Goal: Task Accomplishment & Management: Use online tool/utility

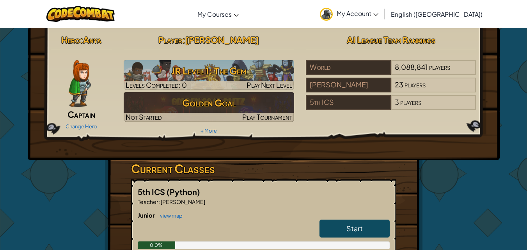
click at [66, 81] on div at bounding box center [80, 83] width 58 height 47
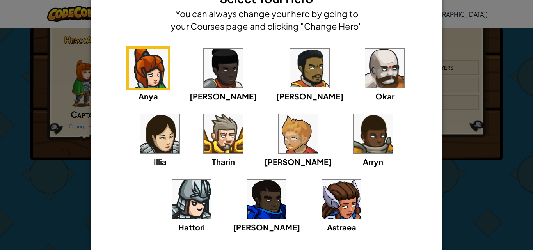
scroll to position [41, 0]
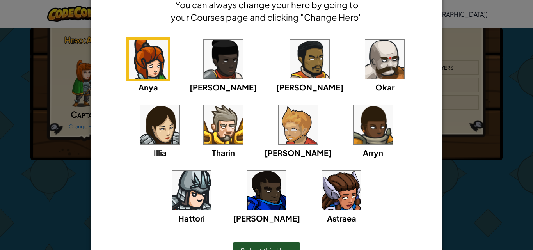
click at [204, 128] on img at bounding box center [223, 124] width 39 height 39
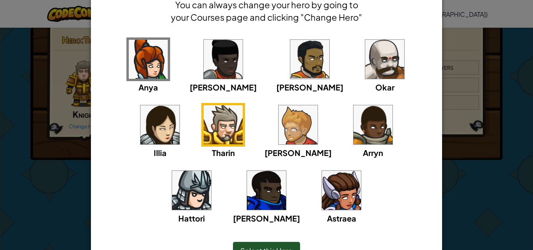
click at [365, 46] on img at bounding box center [384, 59] width 39 height 39
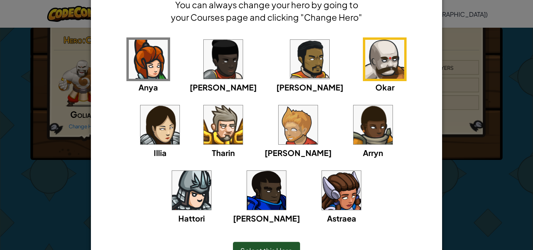
click at [211, 171] on img at bounding box center [191, 190] width 39 height 39
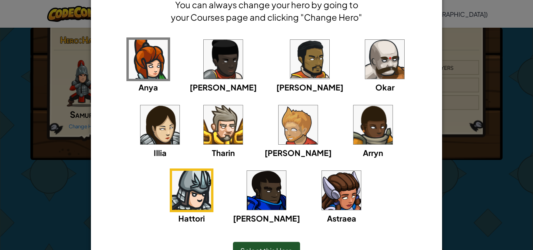
click at [279, 126] on img at bounding box center [298, 124] width 39 height 39
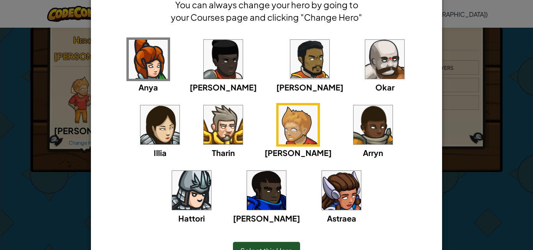
click at [204, 129] on img at bounding box center [223, 124] width 39 height 39
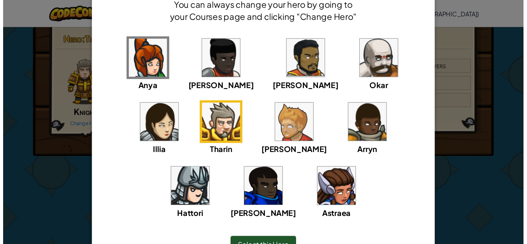
scroll to position [86, 0]
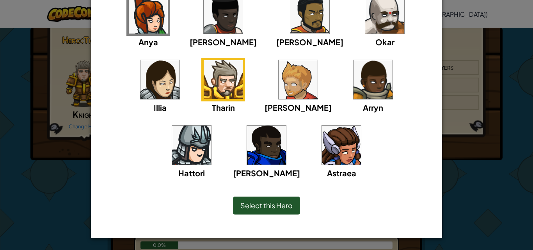
click at [265, 205] on span "Select this Hero" at bounding box center [266, 205] width 52 height 9
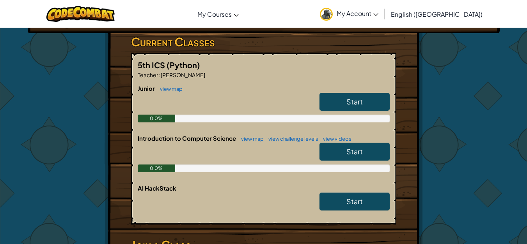
scroll to position [126, 0]
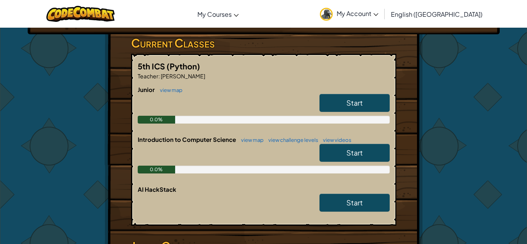
click at [344, 103] on link "Start" at bounding box center [355, 103] width 70 height 18
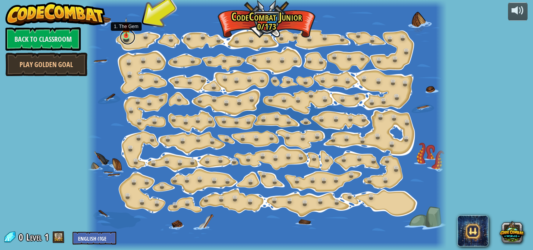
click at [127, 37] on link at bounding box center [128, 37] width 16 height 16
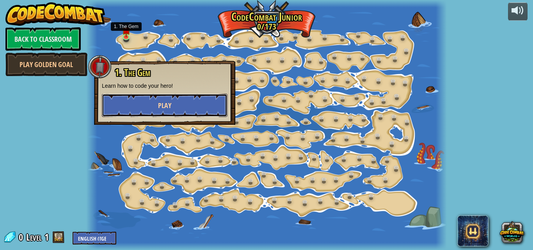
click at [174, 111] on button "Play" at bounding box center [165, 105] width 126 height 23
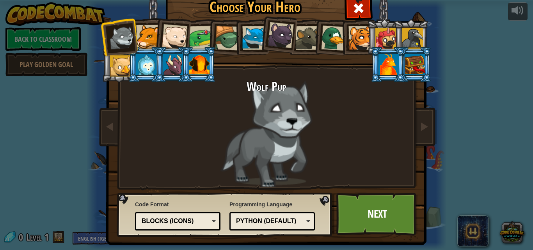
click at [172, 70] on div at bounding box center [173, 64] width 20 height 21
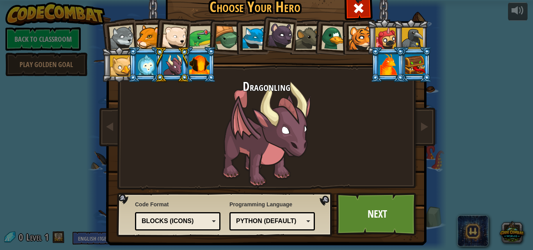
click at [381, 73] on div at bounding box center [389, 64] width 20 height 21
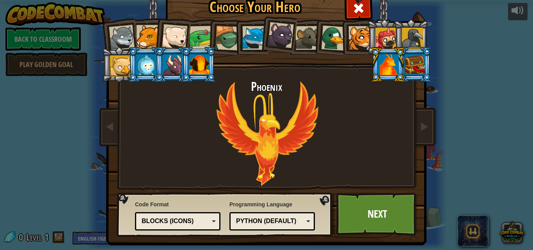
click at [169, 67] on div at bounding box center [173, 64] width 20 height 21
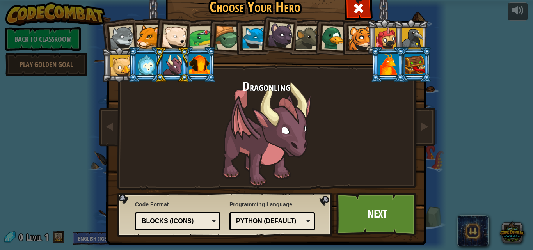
click at [202, 70] on div at bounding box center [199, 64] width 20 height 21
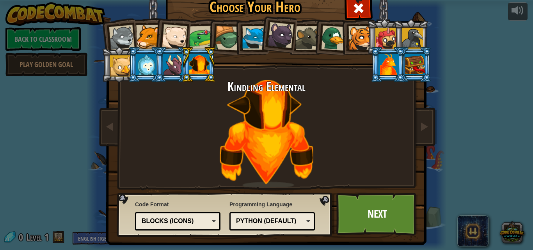
click at [166, 67] on div at bounding box center [173, 64] width 20 height 21
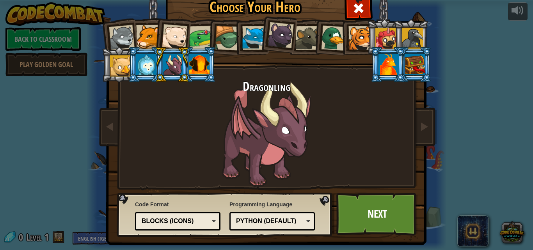
click at [326, 41] on div at bounding box center [333, 37] width 25 height 25
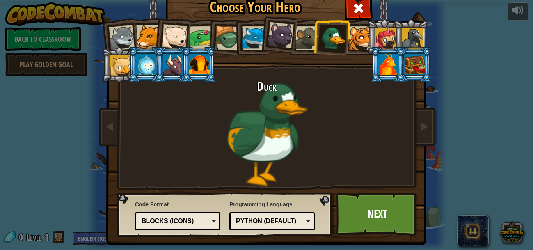
click at [418, 33] on div at bounding box center [412, 38] width 21 height 21
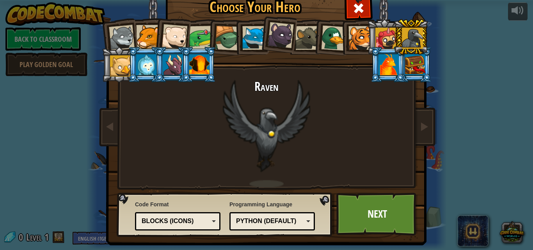
click at [367, 43] on li at bounding box center [384, 37] width 35 height 36
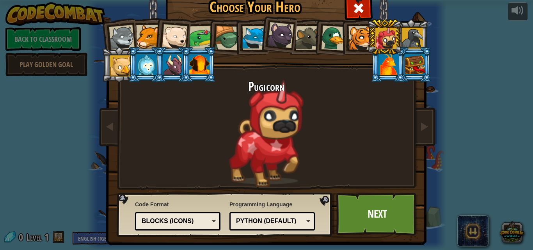
click at [358, 40] on div at bounding box center [361, 38] width 24 height 24
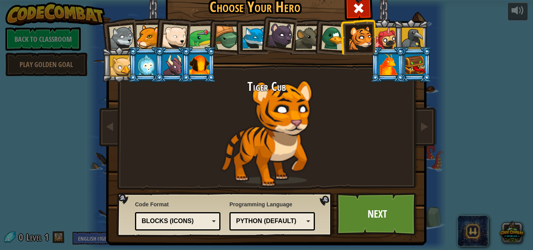
click at [408, 37] on div at bounding box center [412, 38] width 21 height 21
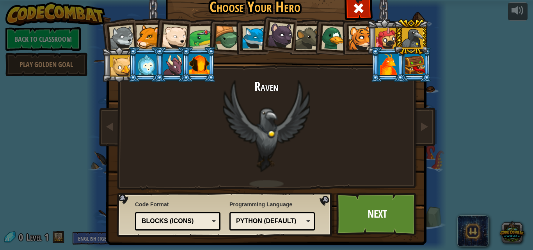
click at [242, 35] on div at bounding box center [254, 38] width 24 height 24
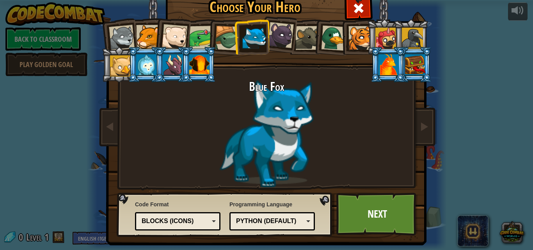
click at [416, 31] on div at bounding box center [412, 38] width 21 height 21
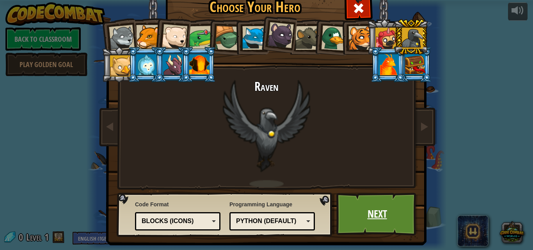
click at [384, 223] on link "Next" at bounding box center [377, 214] width 82 height 43
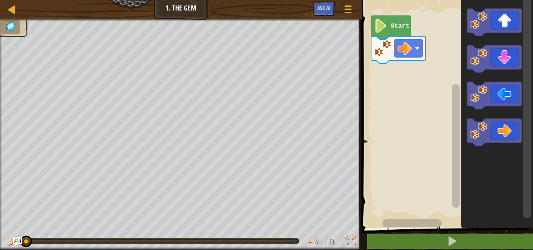
click at [397, 26] on text "Start" at bounding box center [400, 26] width 19 height 7
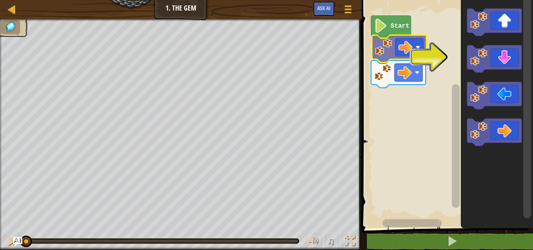
click at [401, 48] on div "Start" at bounding box center [446, 112] width 174 height 232
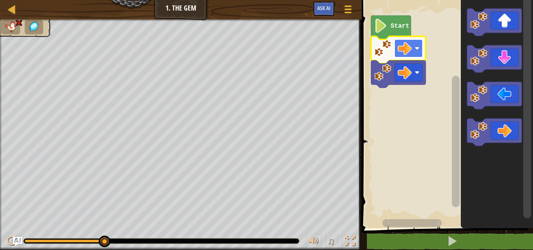
click at [395, 56] on rect "Blockly Workspace" at bounding box center [409, 48] width 28 height 18
click at [441, 162] on rect "Blockly Workspace" at bounding box center [446, 112] width 174 height 232
click at [402, 53] on image "Blockly Workspace" at bounding box center [405, 48] width 14 height 14
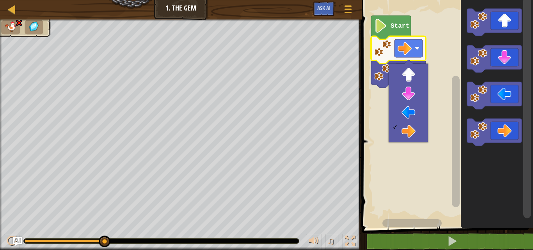
click at [430, 67] on rect "Blockly Workspace" at bounding box center [446, 112] width 174 height 232
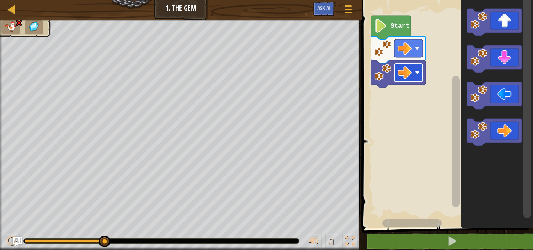
click at [404, 79] on image "Blockly Workspace" at bounding box center [405, 73] width 14 height 14
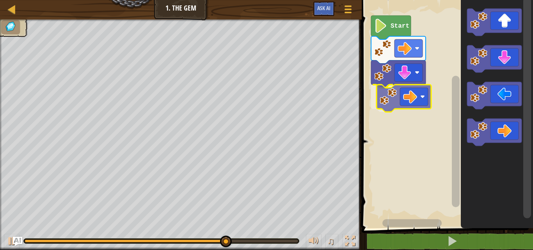
click at [410, 94] on div "Start" at bounding box center [446, 112] width 174 height 232
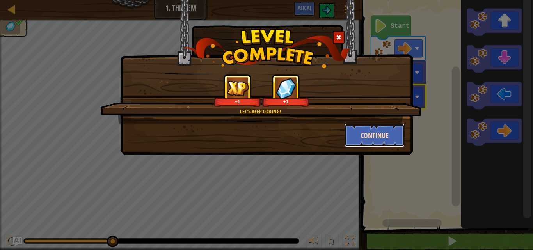
click at [379, 136] on button "Continue" at bounding box center [375, 135] width 61 height 23
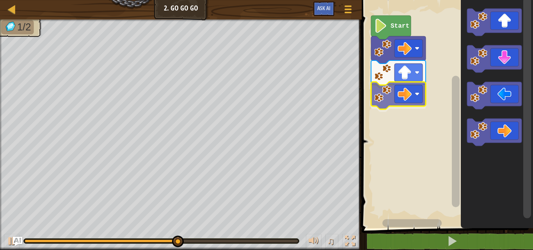
click at [412, 90] on div "Start" at bounding box center [446, 112] width 174 height 232
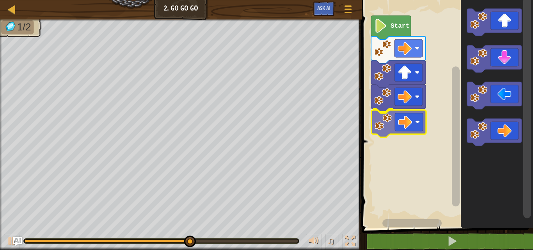
click at [400, 129] on div "Start" at bounding box center [446, 112] width 174 height 232
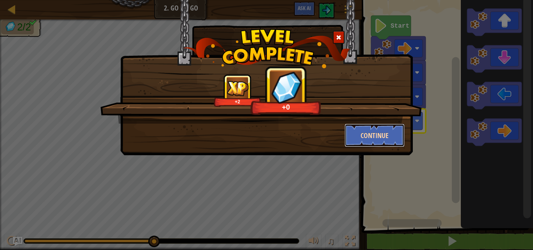
click at [368, 127] on button "Continue" at bounding box center [375, 135] width 61 height 23
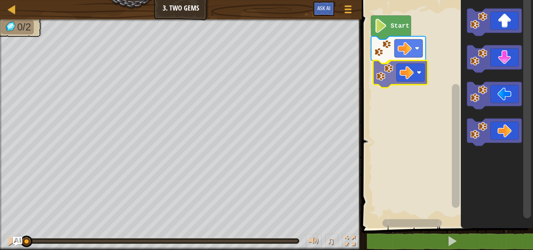
click at [403, 69] on div "Start" at bounding box center [446, 112] width 174 height 232
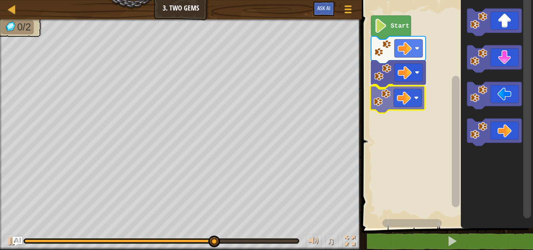
click at [410, 96] on div "Start" at bounding box center [446, 112] width 174 height 232
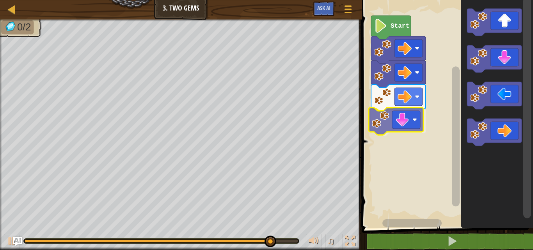
click at [411, 119] on div "Start" at bounding box center [446, 112] width 174 height 232
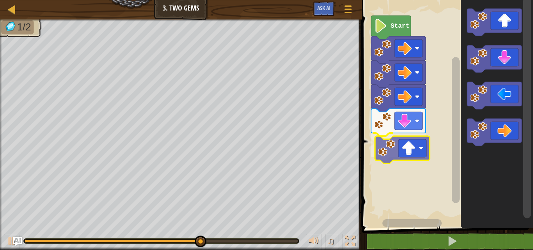
click at [406, 144] on div "Start" at bounding box center [446, 112] width 174 height 232
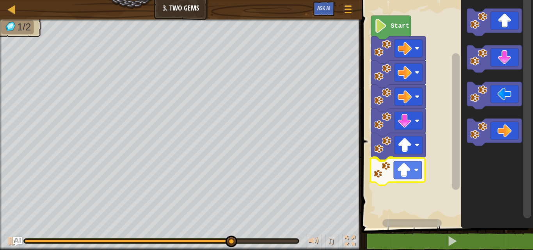
click at [408, 172] on div "Start" at bounding box center [446, 112] width 174 height 232
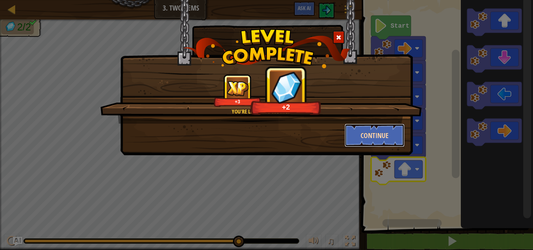
click at [401, 137] on button "Continue" at bounding box center [375, 135] width 61 height 23
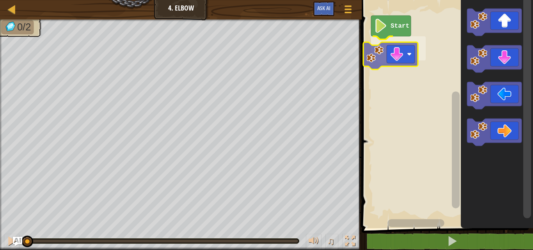
click at [399, 48] on div "Start" at bounding box center [446, 112] width 174 height 232
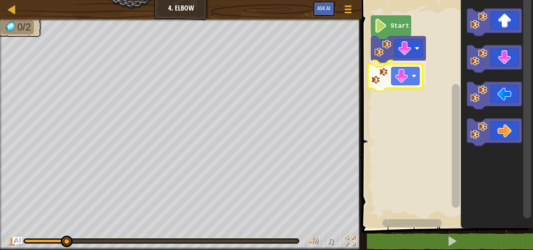
click at [404, 72] on div "Start" at bounding box center [446, 112] width 174 height 232
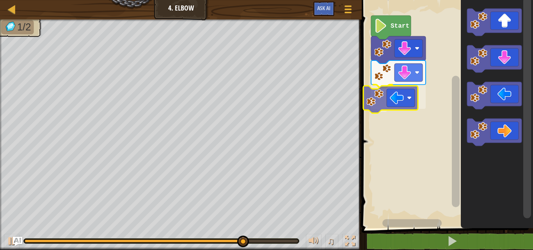
click at [410, 105] on div "Start" at bounding box center [446, 112] width 174 height 232
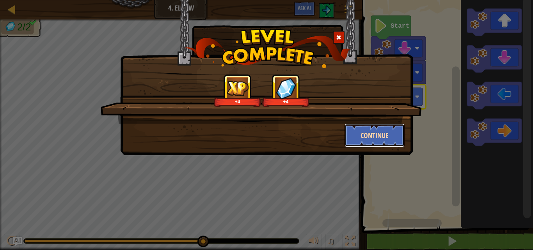
click at [367, 132] on button "Continue" at bounding box center [375, 135] width 61 height 23
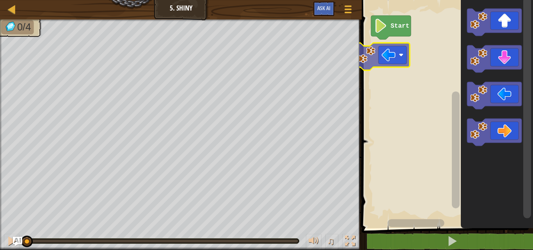
click at [384, 66] on div "Start" at bounding box center [446, 112] width 174 height 232
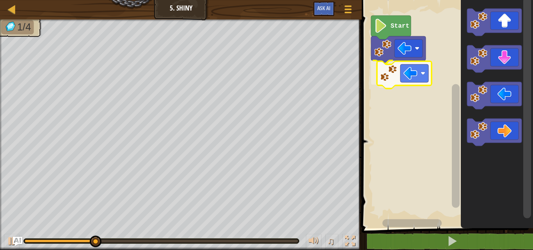
click at [407, 71] on div "Start" at bounding box center [446, 112] width 174 height 232
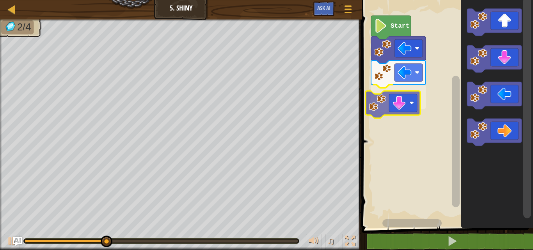
click at [404, 98] on div "Start" at bounding box center [446, 112] width 174 height 232
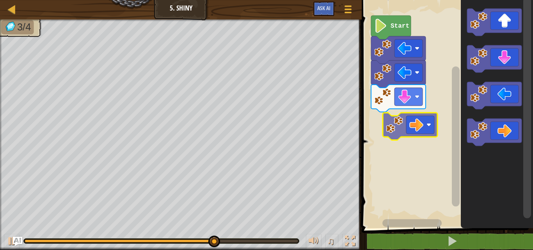
click at [417, 121] on div "Start" at bounding box center [446, 112] width 174 height 232
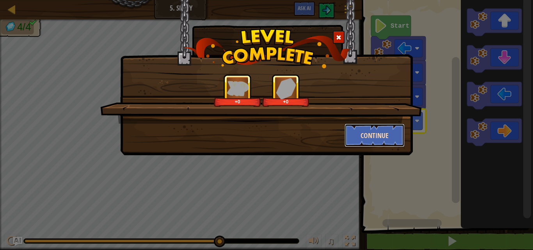
click at [373, 134] on button "Continue" at bounding box center [375, 135] width 61 height 23
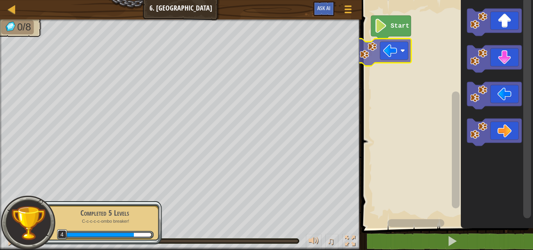
click at [393, 49] on div "Start" at bounding box center [446, 112] width 174 height 232
click at [393, 49] on image "Blockly Workspace" at bounding box center [390, 51] width 14 height 14
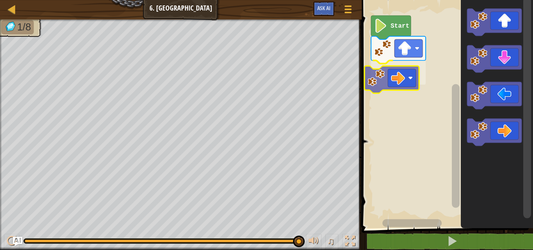
click at [403, 70] on div "Start" at bounding box center [446, 112] width 174 height 232
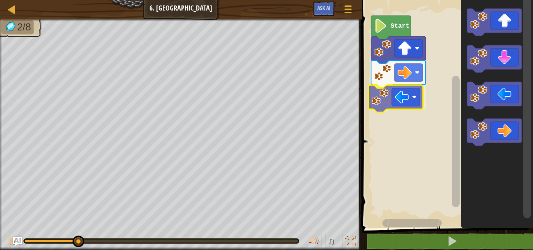
click at [400, 106] on div "Start" at bounding box center [446, 112] width 174 height 232
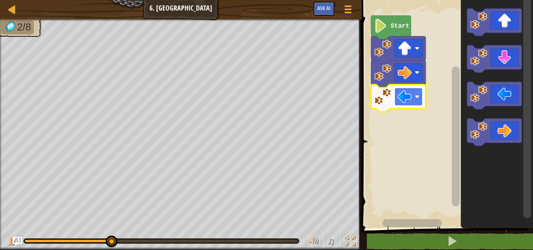
click at [410, 98] on image "Blockly Workspace" at bounding box center [405, 97] width 14 height 14
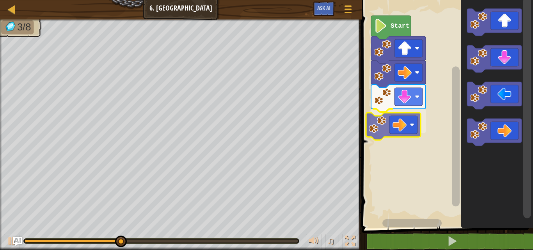
click at [407, 134] on div "Start" at bounding box center [446, 112] width 174 height 232
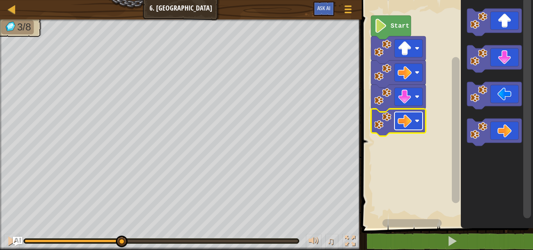
click at [409, 123] on image "Blockly Workspace" at bounding box center [405, 121] width 14 height 14
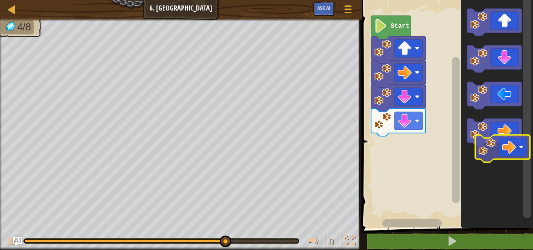
click at [507, 158] on icon "Blockly Workspace" at bounding box center [497, 112] width 72 height 232
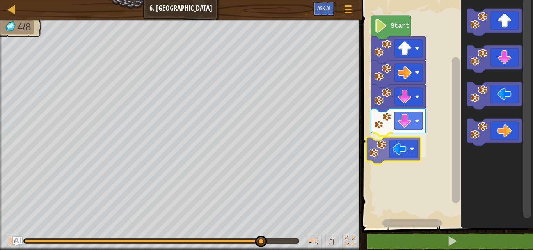
click at [420, 155] on div "Start" at bounding box center [446, 112] width 174 height 232
click at [420, 155] on g "Start" at bounding box center [446, 112] width 174 height 232
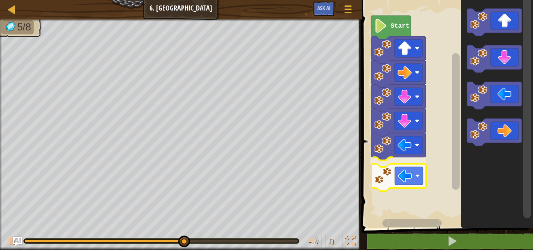
click at [401, 191] on div "Start" at bounding box center [446, 112] width 174 height 232
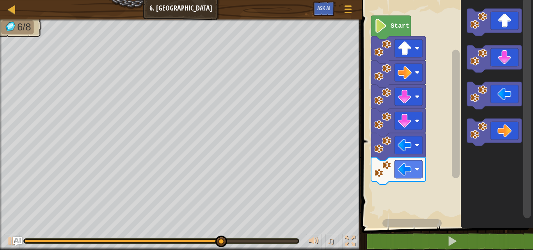
click at [401, 186] on div "Start" at bounding box center [446, 112] width 174 height 232
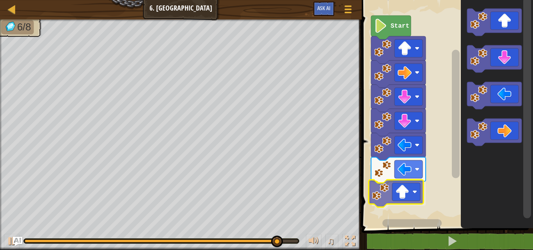
click at [410, 192] on div "Start" at bounding box center [446, 112] width 174 height 232
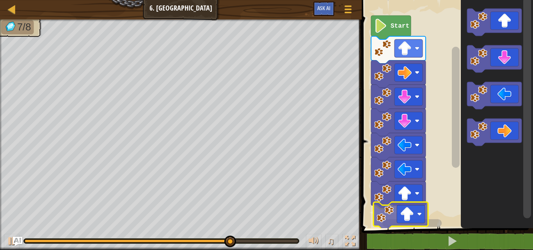
click at [397, 230] on div "1 ההההההההההההההההההההההההההההההההההההההההההההההההההההההההההההההההההההההההההההה…" at bounding box center [446, 133] width 174 height 258
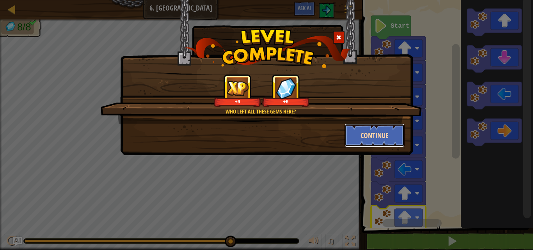
click at [375, 144] on button "Continue" at bounding box center [375, 135] width 61 height 23
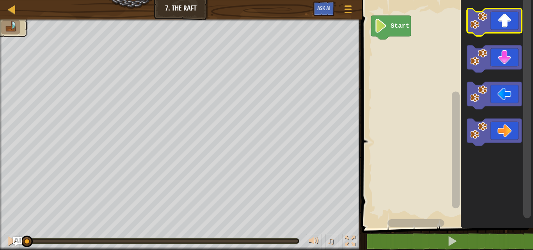
click at [492, 23] on icon "Blockly Workspace" at bounding box center [494, 22] width 55 height 27
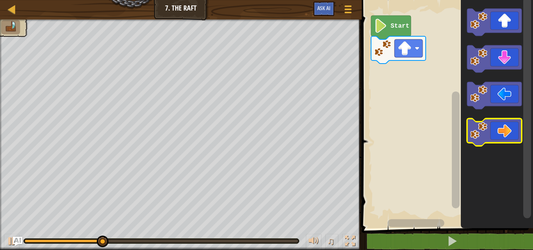
click at [504, 127] on icon "Blockly Workspace" at bounding box center [494, 132] width 55 height 27
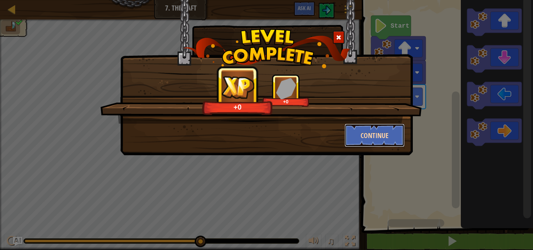
click at [382, 144] on button "Continue" at bounding box center [375, 135] width 61 height 23
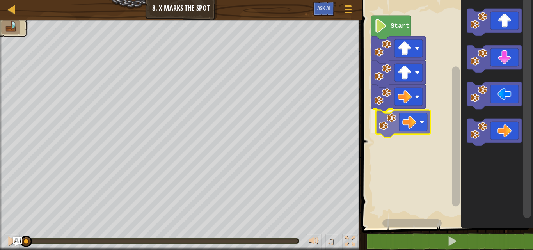
click at [407, 114] on div "Start" at bounding box center [446, 112] width 174 height 232
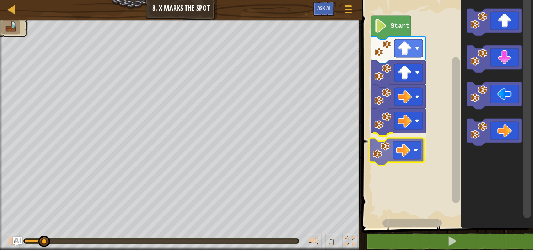
click at [408, 153] on div "Start" at bounding box center [446, 112] width 174 height 232
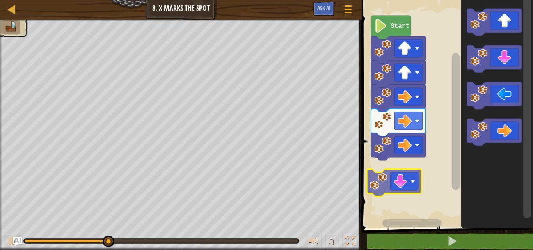
click at [390, 183] on div "Start" at bounding box center [446, 112] width 174 height 232
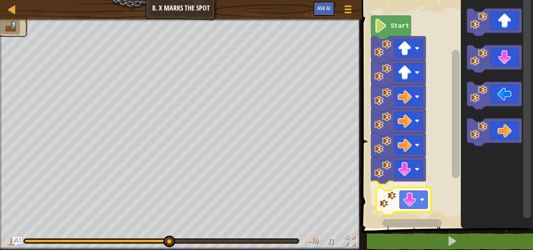
click at [415, 205] on div "Start" at bounding box center [446, 112] width 174 height 232
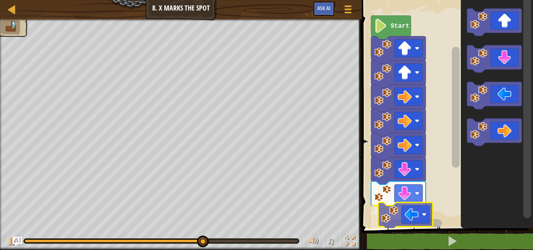
click at [406, 217] on div "Start" at bounding box center [446, 112] width 174 height 232
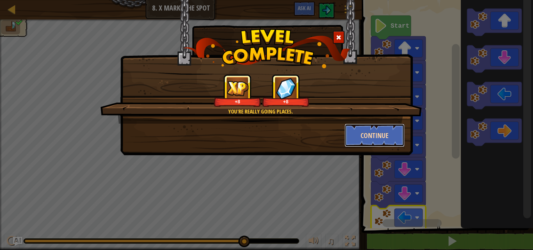
click at [385, 135] on button "Continue" at bounding box center [375, 135] width 61 height 23
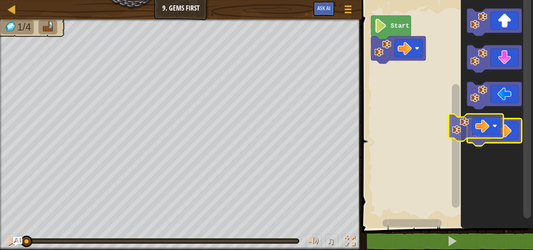
click at [469, 128] on g "Blockly Workspace" at bounding box center [494, 132] width 55 height 27
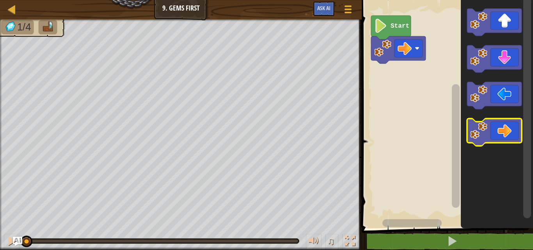
click at [469, 128] on icon "Blockly Workspace" at bounding box center [494, 132] width 55 height 27
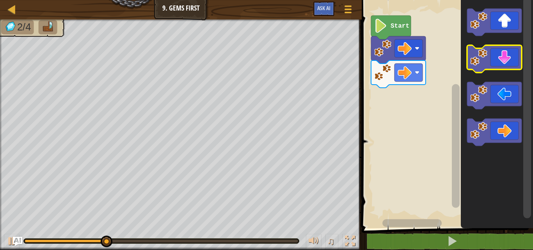
click at [500, 54] on icon "Blockly Workspace" at bounding box center [494, 58] width 55 height 27
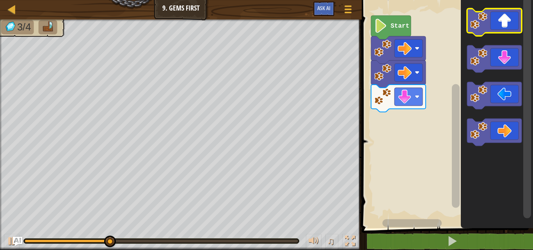
click at [498, 24] on icon "Blockly Workspace" at bounding box center [494, 22] width 55 height 27
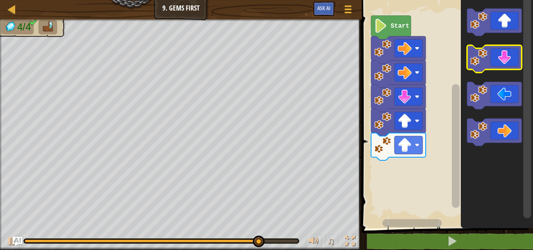
click at [505, 67] on icon "Blockly Workspace" at bounding box center [494, 58] width 55 height 27
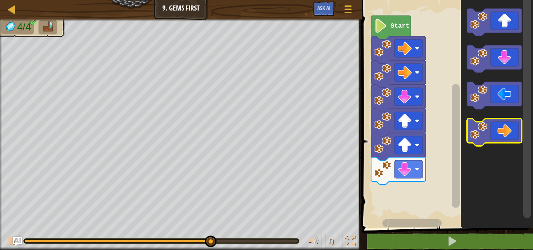
click at [511, 134] on icon "Blockly Workspace" at bounding box center [494, 132] width 55 height 27
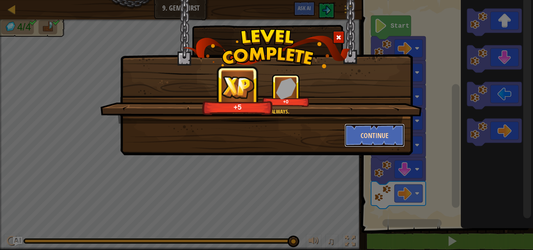
click at [378, 142] on button "Continue" at bounding box center [375, 135] width 61 height 23
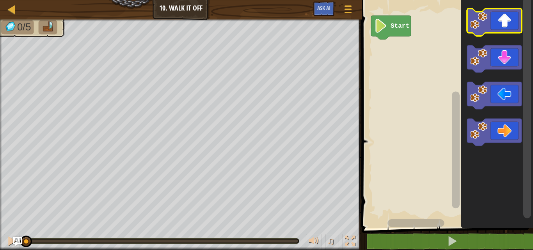
click at [504, 30] on icon "Blockly Workspace" at bounding box center [494, 22] width 55 height 27
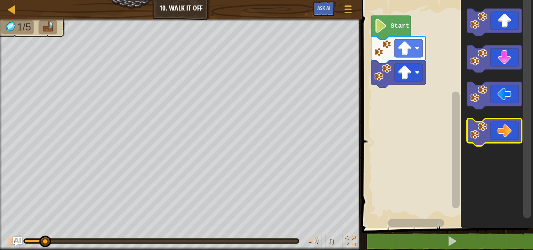
click at [510, 133] on icon "Blockly Workspace" at bounding box center [494, 132] width 55 height 27
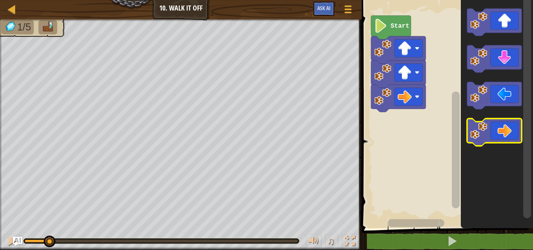
click at [510, 133] on icon "Blockly Workspace" at bounding box center [494, 132] width 55 height 27
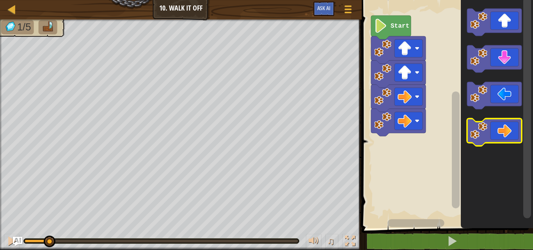
click at [510, 133] on icon "Blockly Workspace" at bounding box center [494, 132] width 55 height 27
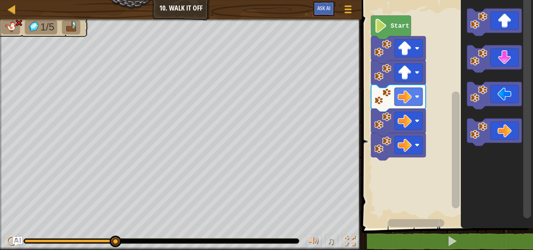
click at [403, 25] on text "Start" at bounding box center [400, 26] width 19 height 7
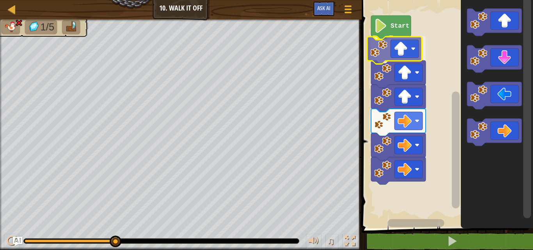
click at [406, 50] on div "Start" at bounding box center [446, 112] width 174 height 232
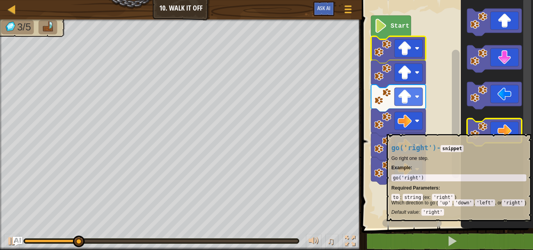
click at [498, 130] on icon "Blockly Workspace" at bounding box center [494, 132] width 55 height 27
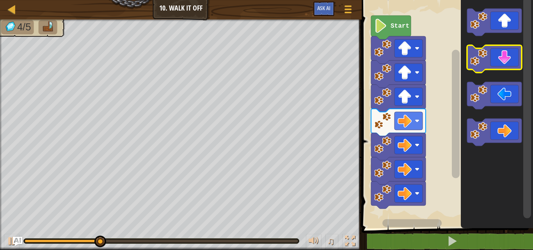
click at [506, 61] on icon "Blockly Workspace" at bounding box center [494, 58] width 55 height 27
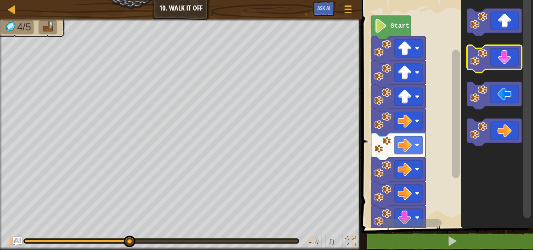
click at [506, 61] on icon "Blockly Workspace" at bounding box center [494, 58] width 55 height 27
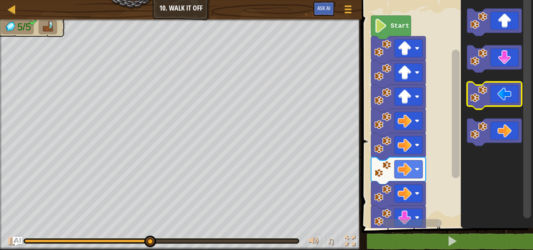
click at [504, 97] on icon "Blockly Workspace" at bounding box center [494, 95] width 55 height 27
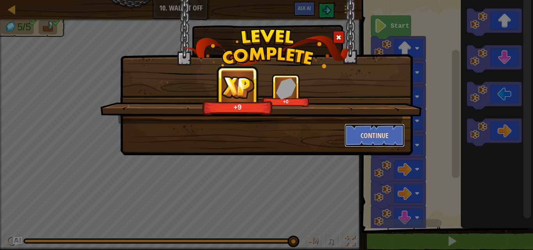
click at [370, 140] on button "Continue" at bounding box center [375, 135] width 61 height 23
